Goal: Task Accomplishment & Management: Manage account settings

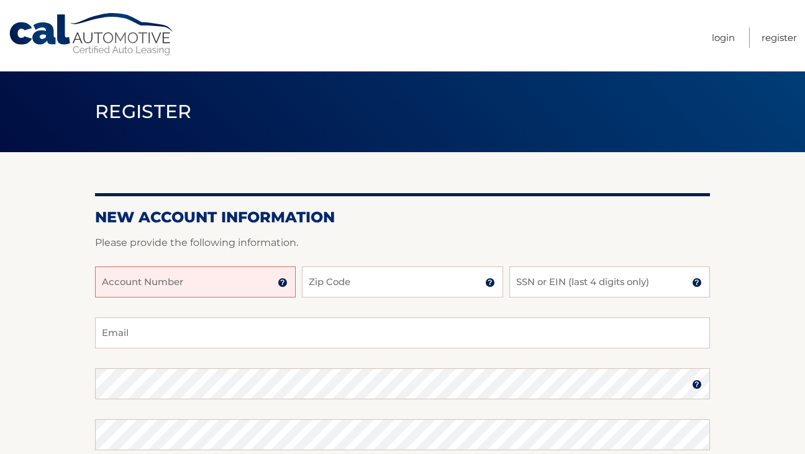
click at [225, 276] on input "Account Number" at bounding box center [195, 282] width 201 height 31
type input "44455991985"
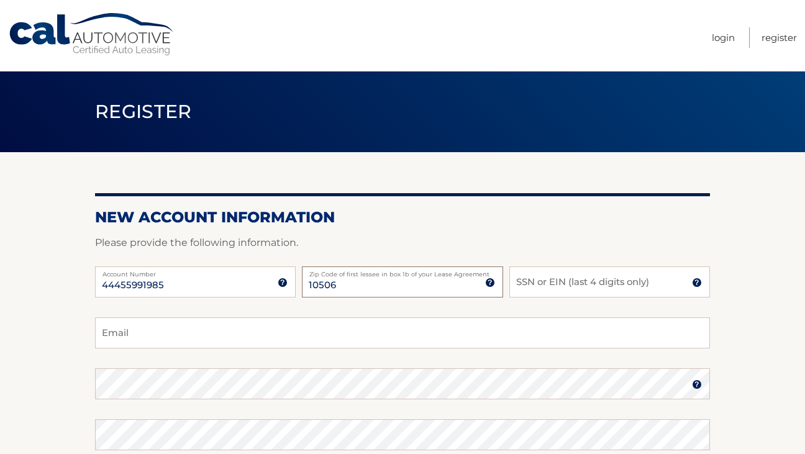
type input "10506"
type input "1619"
type input "tylergeist@gmail.com"
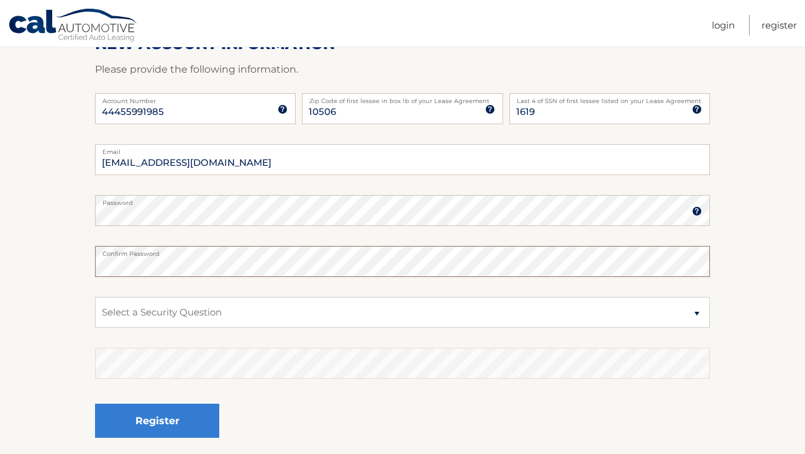
scroll to position [175, 0]
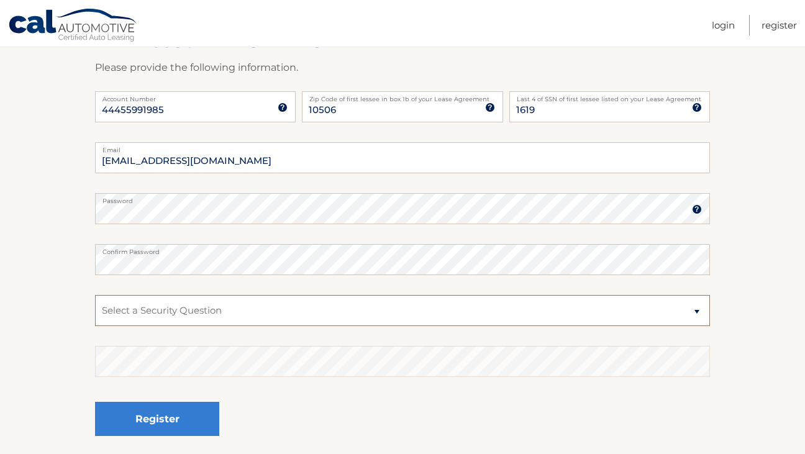
click at [248, 310] on select "Select a Security Question What was the name of your elementary school? What is…" at bounding box center [402, 310] width 615 height 31
select select "2"
click at [95, 295] on select "Select a Security Question What was the name of your elementary school? What is…" at bounding box center [402, 310] width 615 height 31
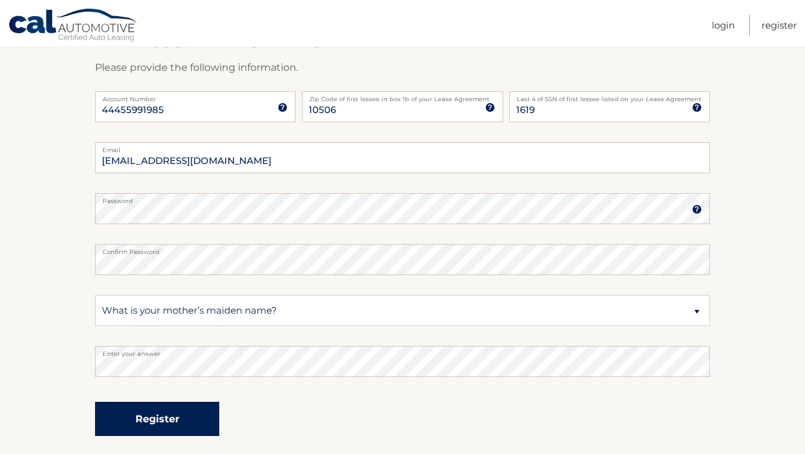
click at [165, 417] on button "Register" at bounding box center [157, 419] width 124 height 34
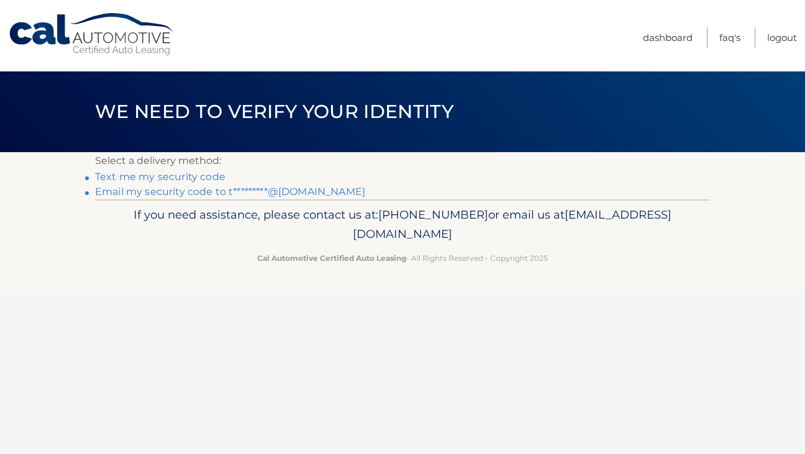
click at [244, 193] on link "Email my security code to t*********@gmail.com" at bounding box center [230, 192] width 270 height 12
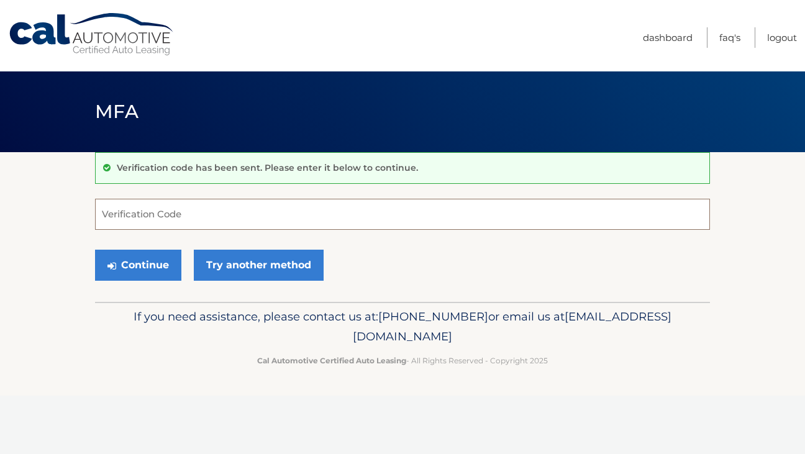
click at [319, 215] on input "Verification Code" at bounding box center [402, 214] width 615 height 31
paste input "252745"
type input "252745"
click at [144, 262] on button "Continue" at bounding box center [138, 265] width 86 height 31
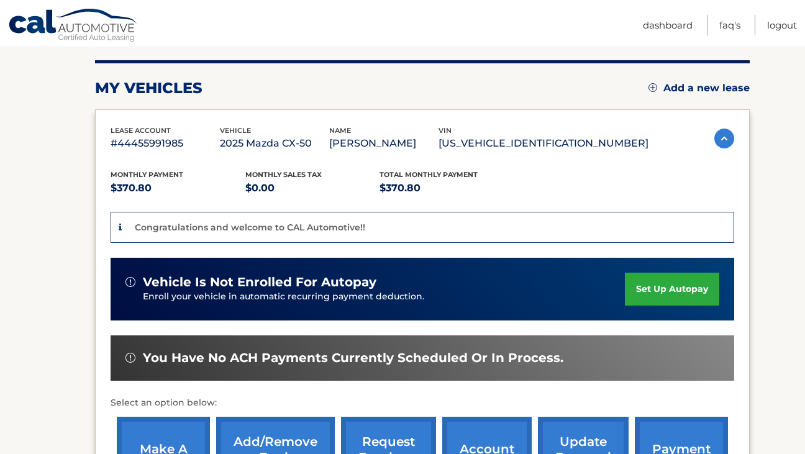
scroll to position [159, 0]
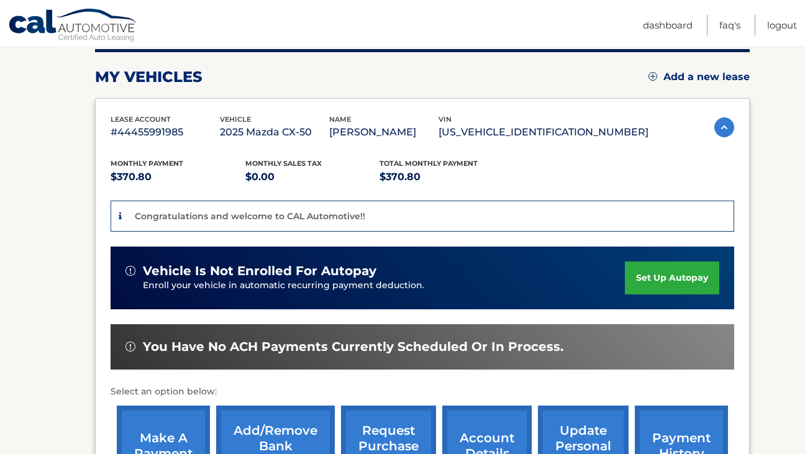
click at [657, 278] on link "set up autopay" at bounding box center [672, 278] width 94 height 33
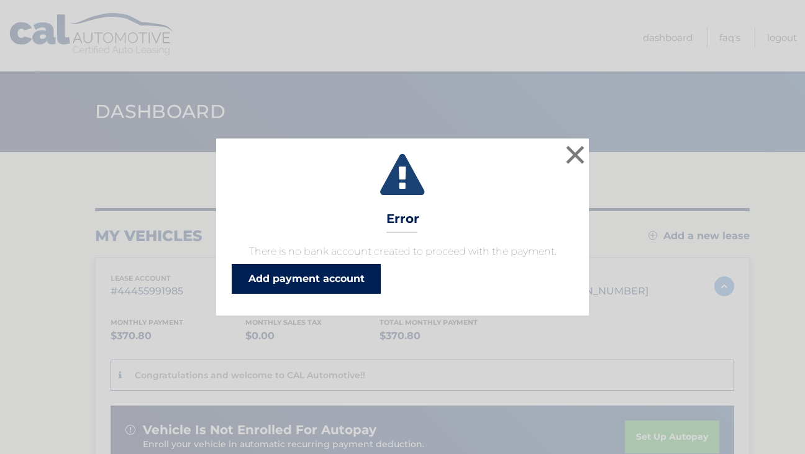
click at [349, 285] on link "Add payment account" at bounding box center [306, 279] width 149 height 30
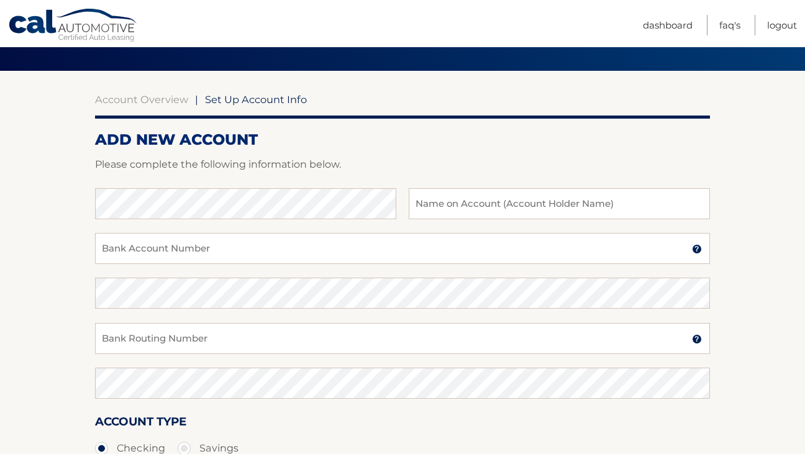
scroll to position [71, 0]
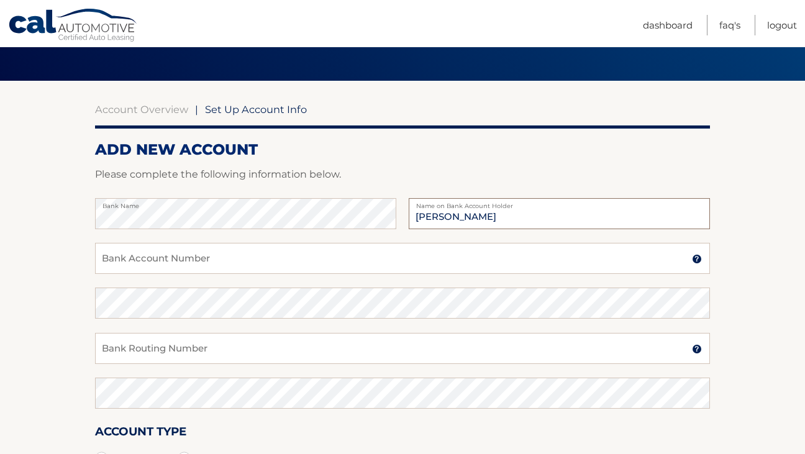
type input "Tyler Geist"
click at [205, 249] on input "Bank Account Number" at bounding box center [402, 258] width 615 height 31
paste input "5791218083"
type input "5791218083"
click at [269, 354] on input "Bank Routing Number" at bounding box center [402, 348] width 615 height 31
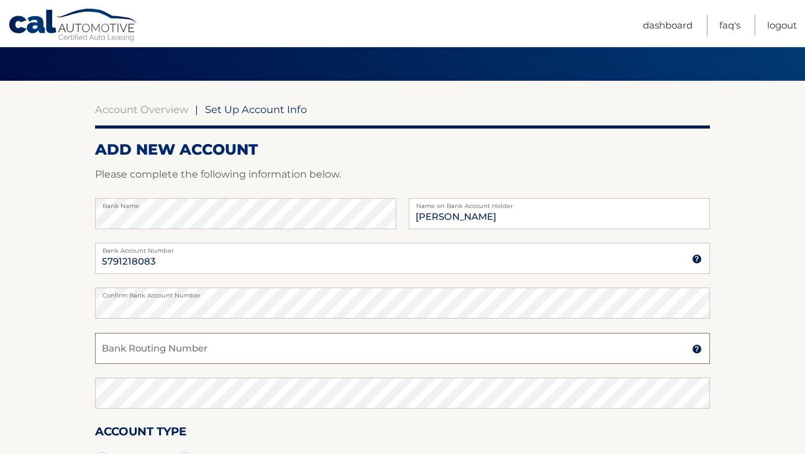
paste input "026012881"
type input "026012881"
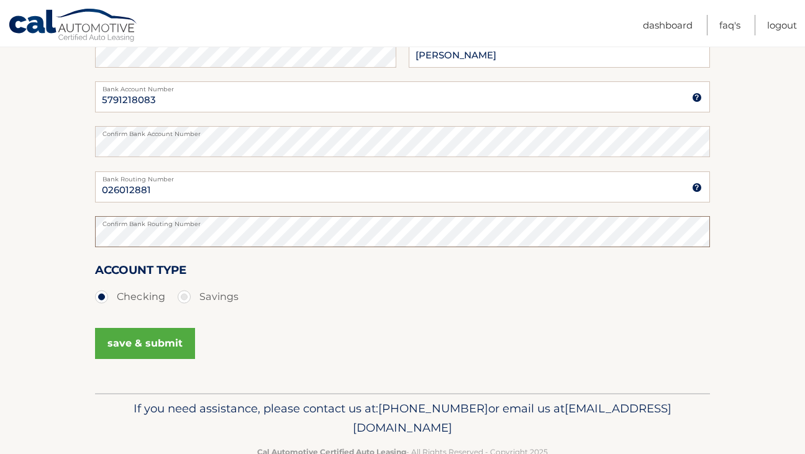
scroll to position [234, 0]
click at [165, 345] on button "save & submit" at bounding box center [145, 342] width 100 height 31
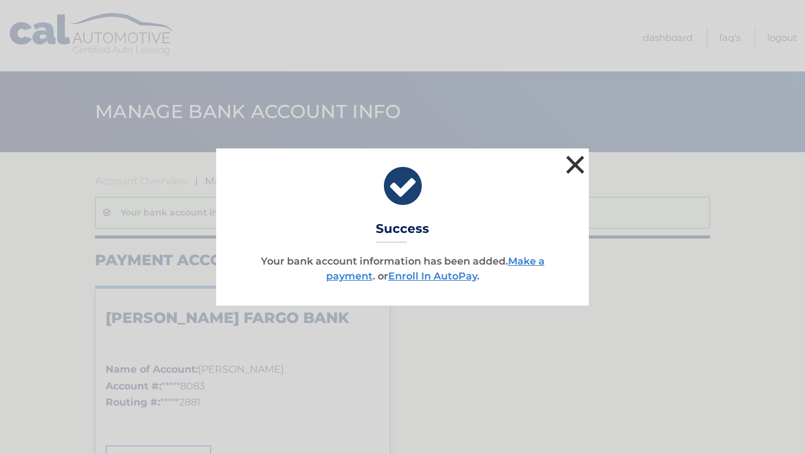
click at [577, 165] on button "×" at bounding box center [575, 164] width 25 height 25
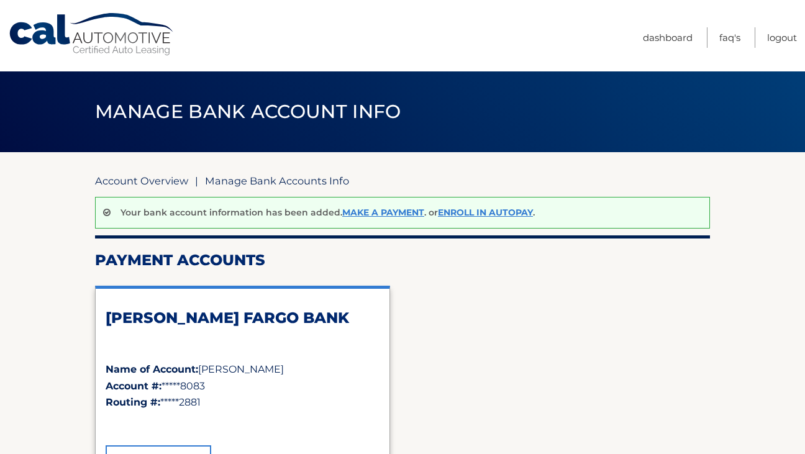
click at [158, 176] on link "Account Overview" at bounding box center [141, 181] width 93 height 12
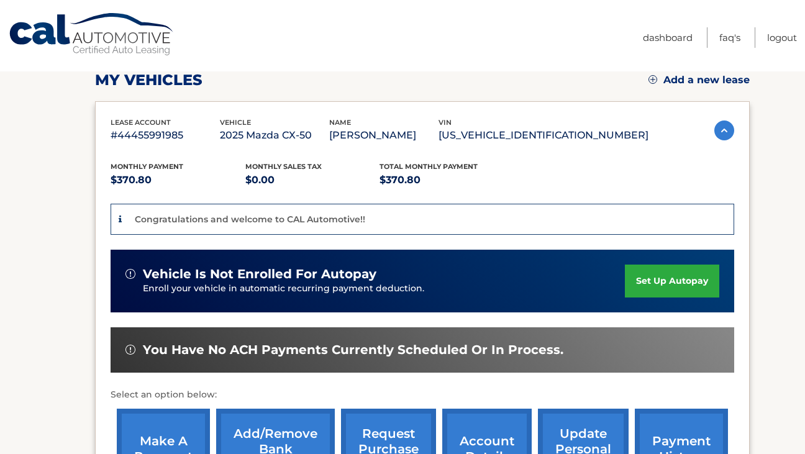
scroll to position [188, 0]
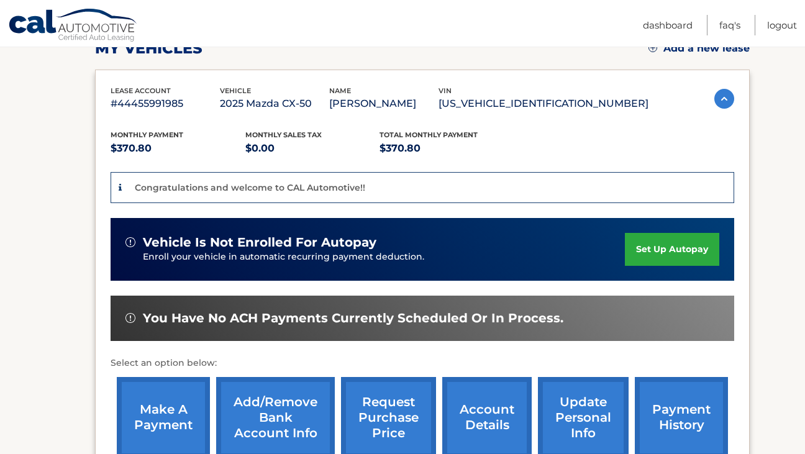
click at [644, 238] on link "set up autopay" at bounding box center [672, 249] width 94 height 33
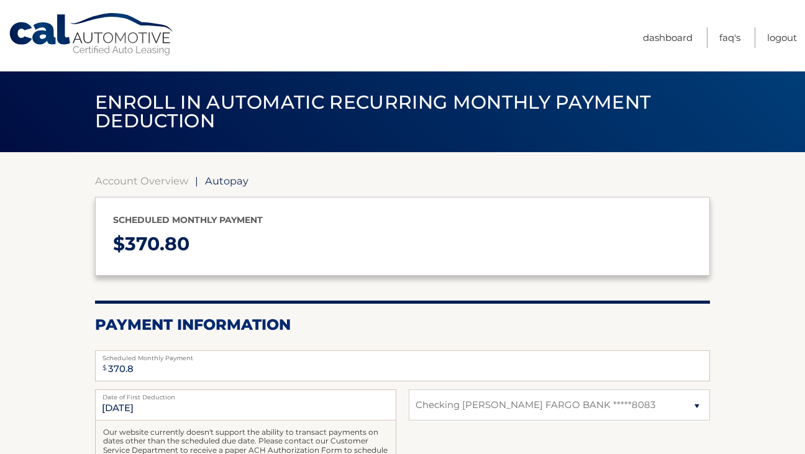
select select "NGM1MzVhYzMtNTI1Ni00ZDAwLWFjMTQtYzgxMWY5NDU4NGY0"
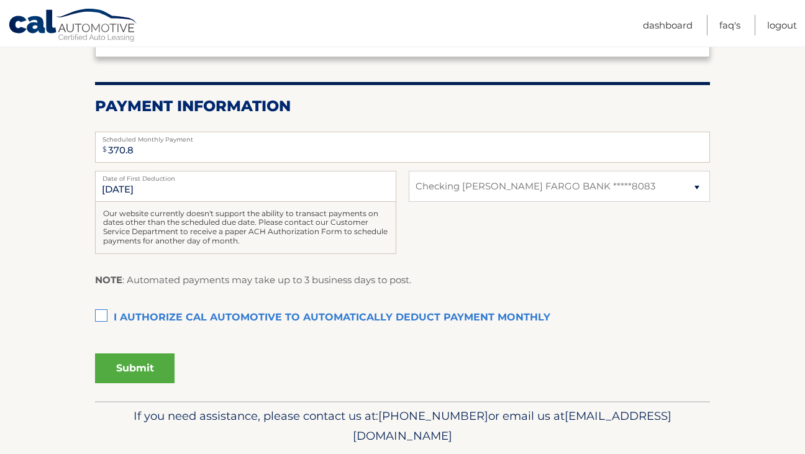
scroll to position [234, 0]
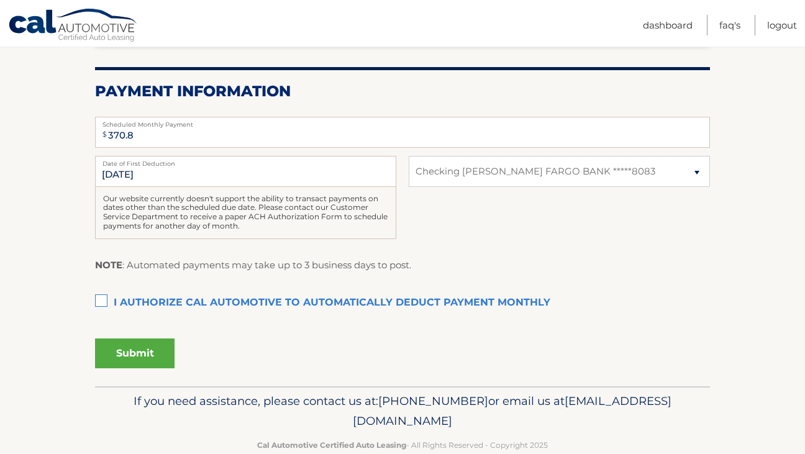
click at [101, 302] on label "I authorize cal automotive to automatically deduct payment monthly This checkbo…" at bounding box center [402, 303] width 615 height 25
click at [0, 0] on input "I authorize cal automotive to automatically deduct payment monthly This checkbo…" at bounding box center [0, 0] width 0 height 0
click at [137, 349] on button "Submit" at bounding box center [135, 354] width 80 height 30
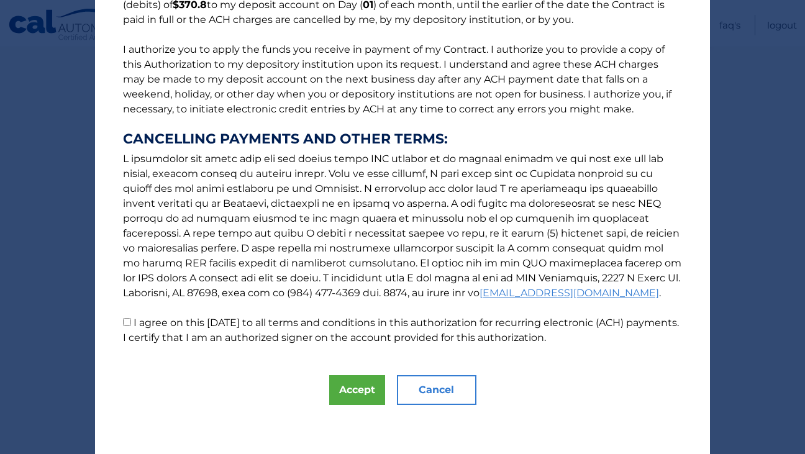
scroll to position [130, 0]
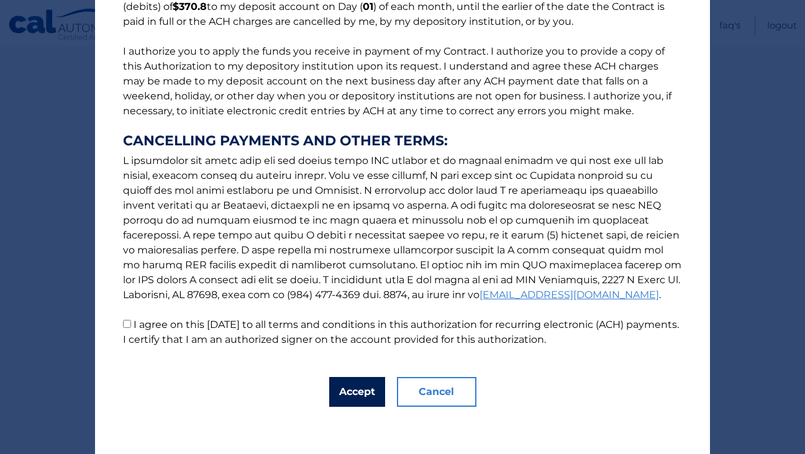
click at [357, 384] on button "Accept" at bounding box center [357, 392] width 56 height 30
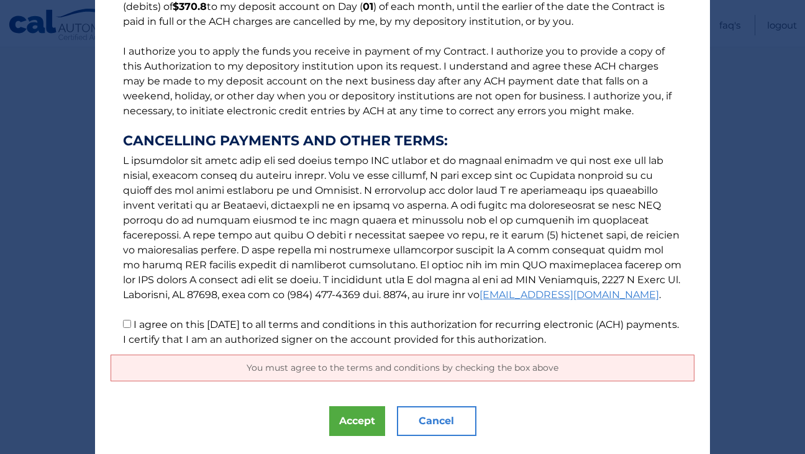
click at [129, 329] on p "The words "I" "me" and "my" mean any identified Customer who signs this Authori…" at bounding box center [403, 121] width 584 height 452
click at [128, 324] on input "I agree on this 08/28/2025 to all terms and conditions in this authorization fo…" at bounding box center [127, 324] width 8 height 8
checkbox input "true"
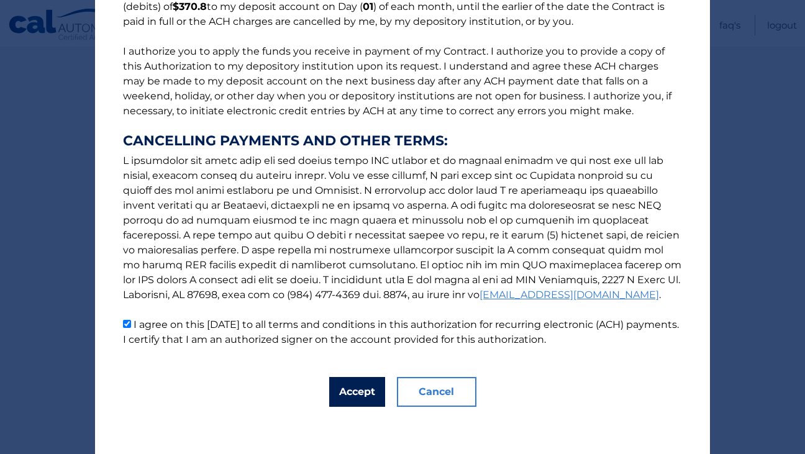
click at [363, 392] on button "Accept" at bounding box center [357, 392] width 56 height 30
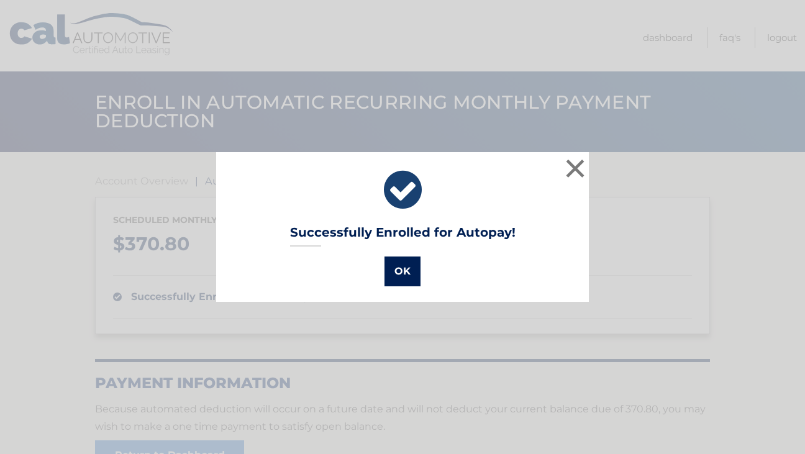
click at [396, 272] on button "OK" at bounding box center [403, 272] width 36 height 30
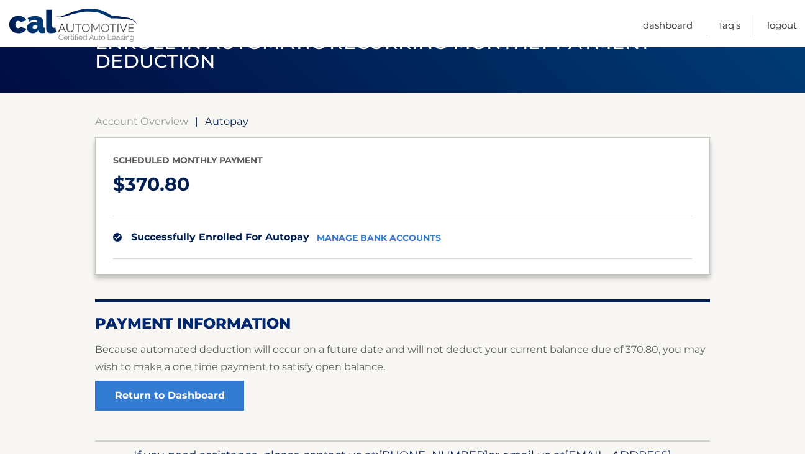
scroll to position [75, 0]
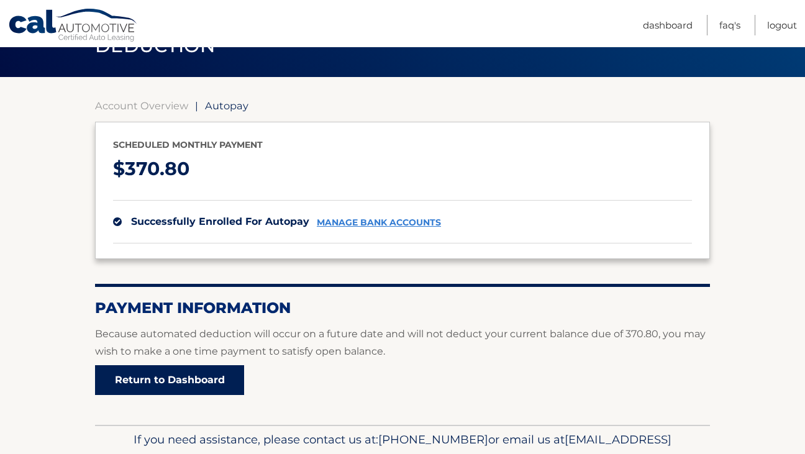
click at [181, 371] on link "Return to Dashboard" at bounding box center [169, 380] width 149 height 30
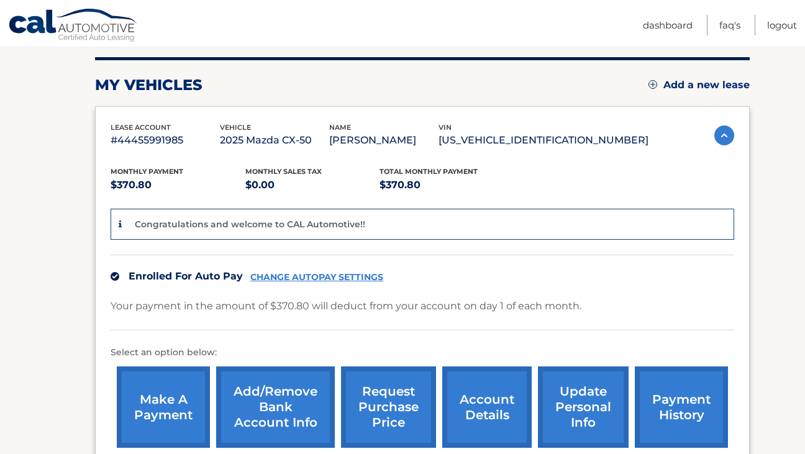
scroll to position [118, 0]
